Goal: Navigation & Orientation: Find specific page/section

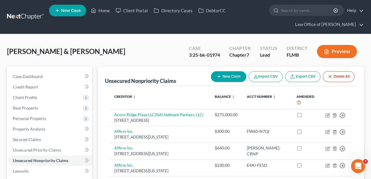
click at [31, 15] on link at bounding box center [25, 17] width 37 height 11
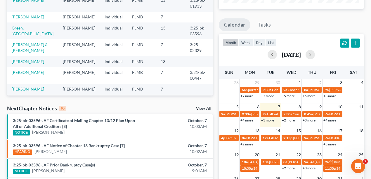
click at [271, 120] on link "+3 more" at bounding box center [267, 120] width 13 height 4
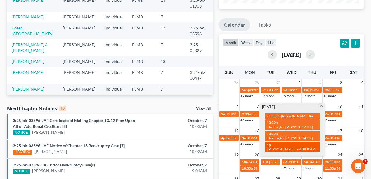
click at [287, 143] on div "1p Betsy and Billy Reed will discussion 941-650-5543" at bounding box center [292, 147] width 51 height 9
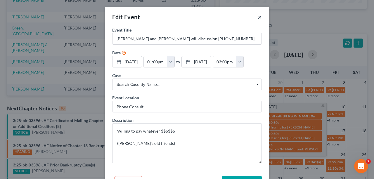
click at [258, 16] on button "×" at bounding box center [260, 16] width 4 height 7
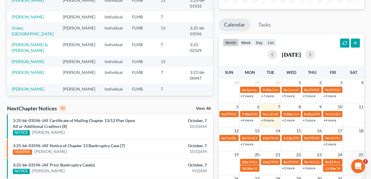
click at [322, 27] on ul "Calendar Tasks" at bounding box center [291, 25] width 145 height 15
click at [291, 120] on link "+2 more" at bounding box center [288, 120] width 13 height 4
click at [331, 22] on ul "Calendar Tasks" at bounding box center [291, 25] width 145 height 15
